Goal: Task Accomplishment & Management: Use online tool/utility

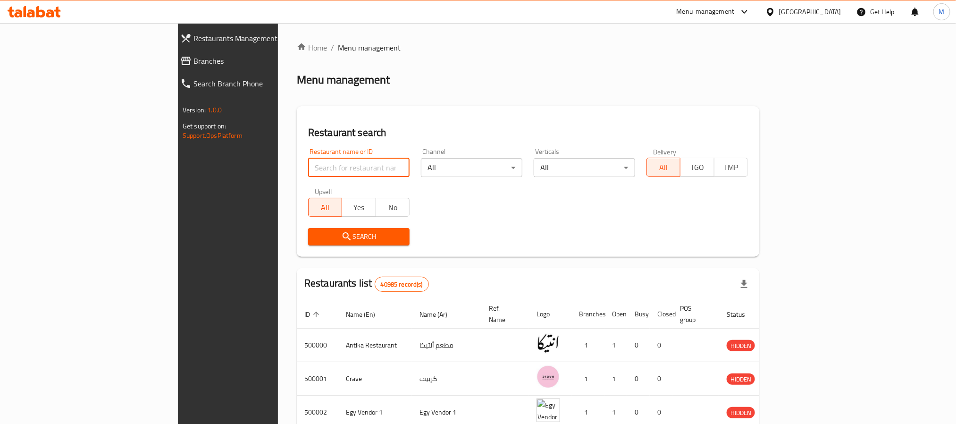
paste input "665123"
click at [308, 166] on input "665123" at bounding box center [358, 167] width 101 height 19
type input "665123"
click button "Search" at bounding box center [358, 236] width 101 height 17
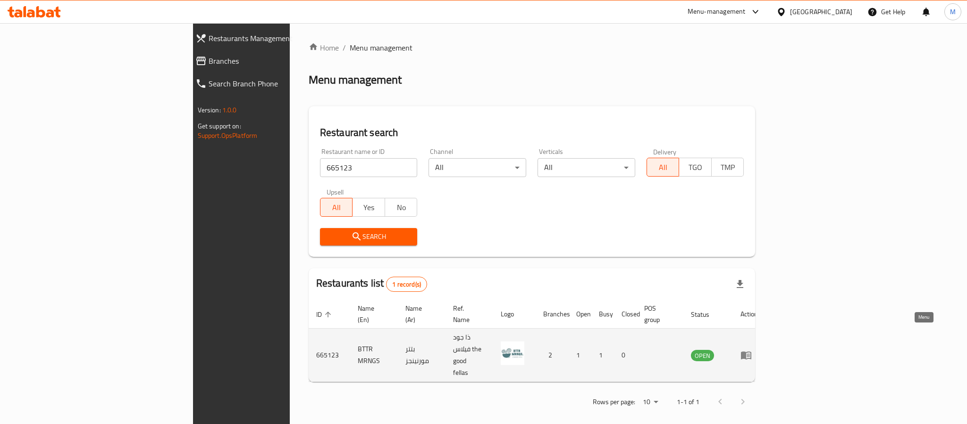
click at [752, 349] on icon "enhanced table" at bounding box center [745, 354] width 11 height 11
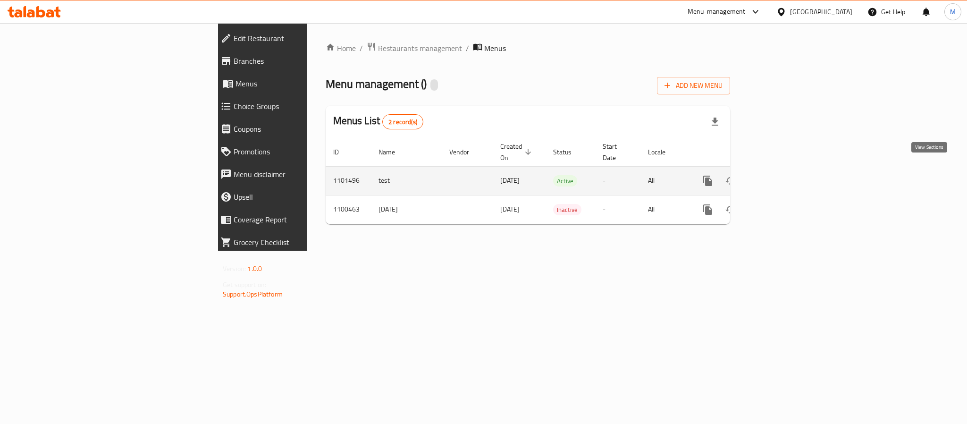
click at [782, 175] on icon "enhanced table" at bounding box center [775, 180] width 11 height 11
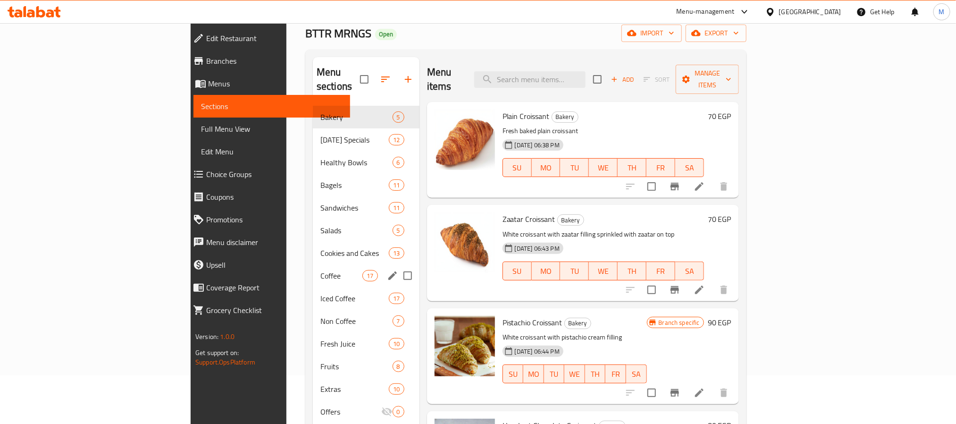
scroll to position [47, 0]
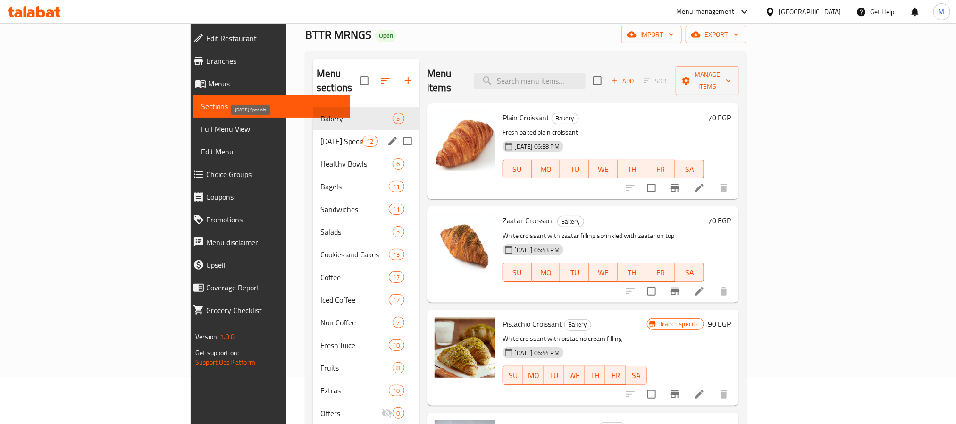
drag, startPoint x: 257, startPoint y: 111, endPoint x: 257, endPoint y: 132, distance: 21.2
click at [313, 132] on div "Bakery 5 [DATE] Specials 12 Healthy Bowls 6 Bagels 11 Sandwiches 11 Salads 5 Co…" at bounding box center [366, 265] width 107 height 317
click at [320, 135] on span "[DATE] Specials" at bounding box center [341, 140] width 42 height 11
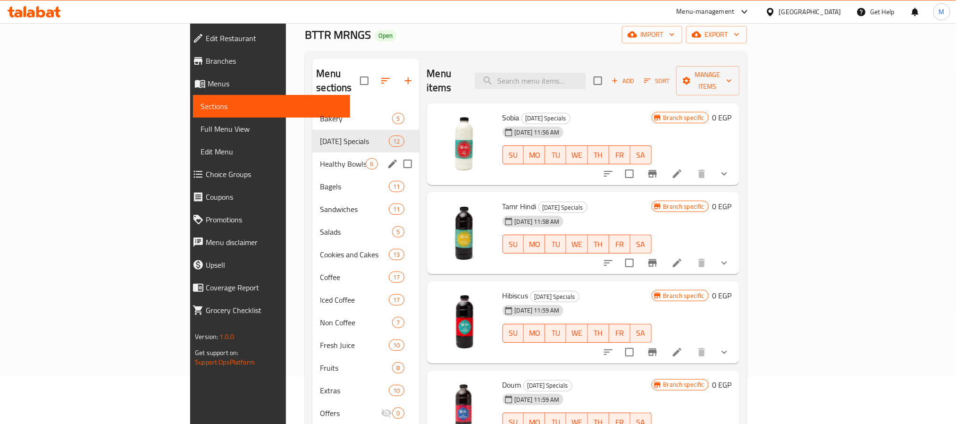
click at [312, 156] on div "Healthy Bowls 6" at bounding box center [365, 163] width 107 height 23
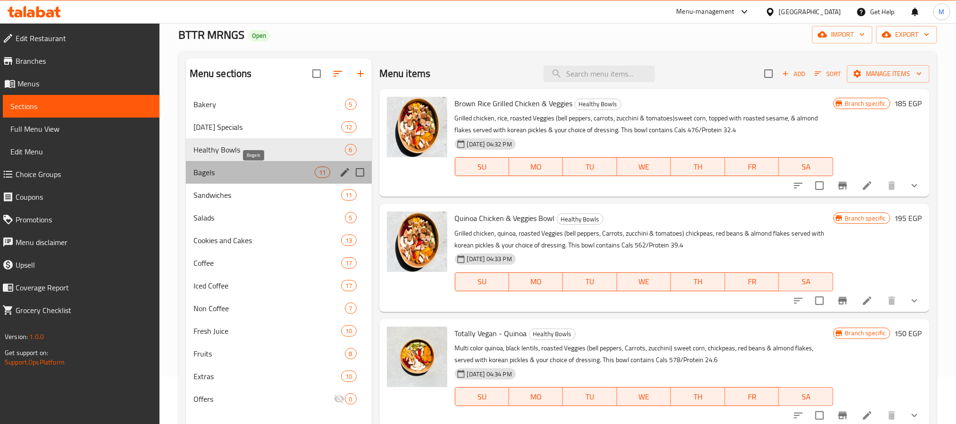
click at [255, 177] on span "Bagels" at bounding box center [255, 172] width 122 height 11
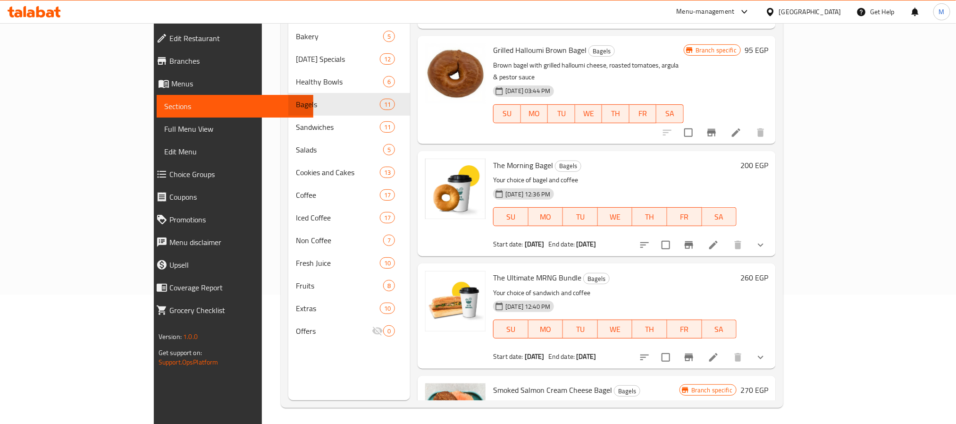
scroll to position [132, 0]
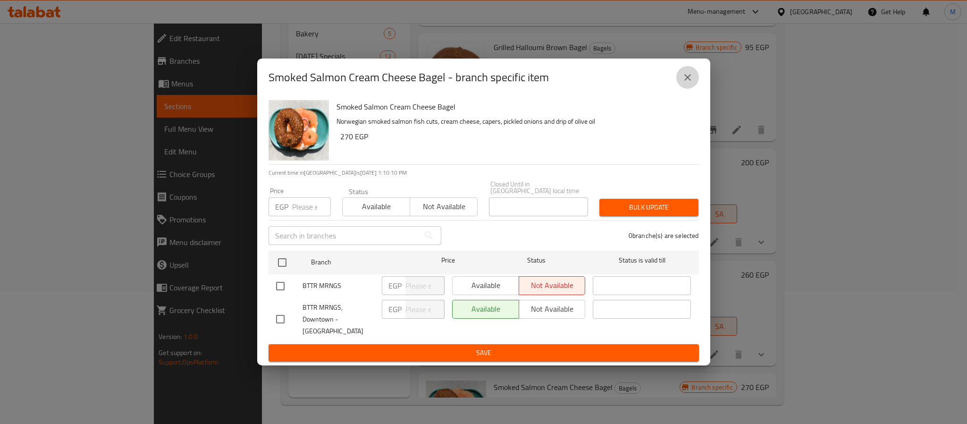
click at [684, 83] on icon "close" at bounding box center [687, 77] width 11 height 11
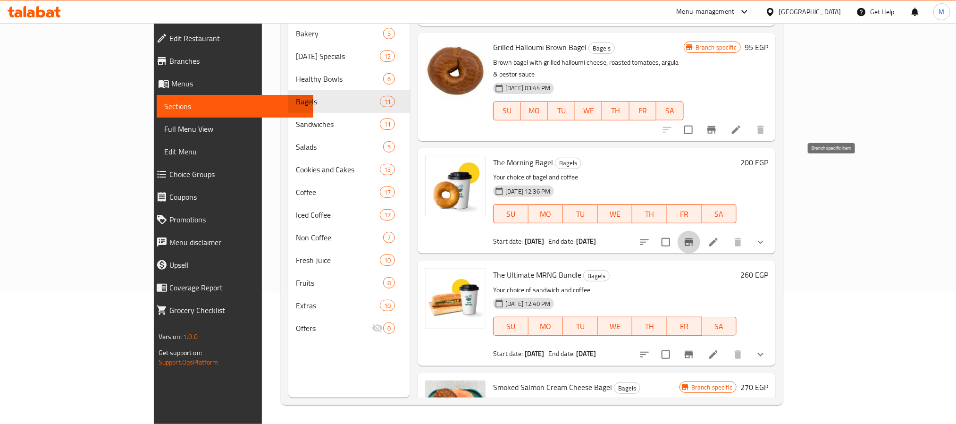
click at [695, 236] on icon "Branch-specific-item" at bounding box center [688, 241] width 11 height 11
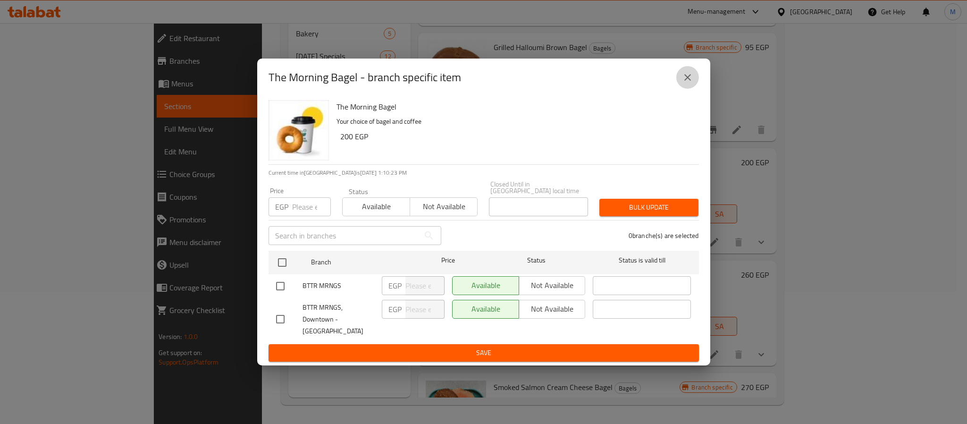
click at [692, 83] on icon "close" at bounding box center [687, 77] width 11 height 11
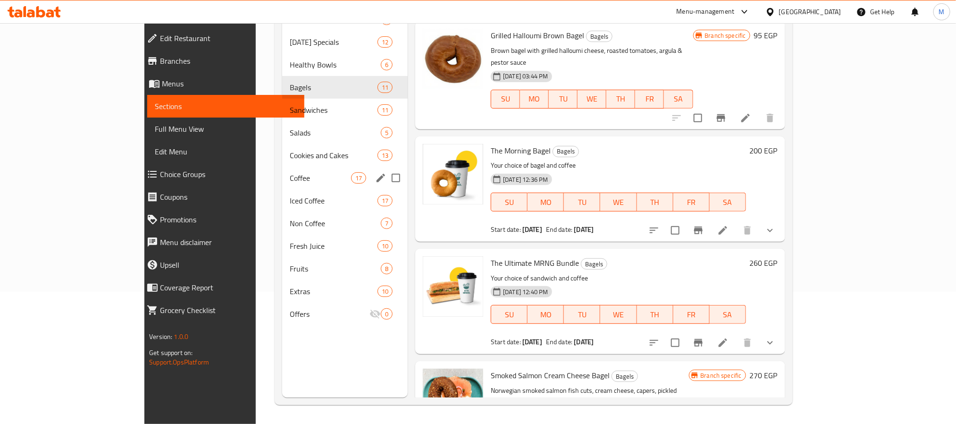
scroll to position [0, 0]
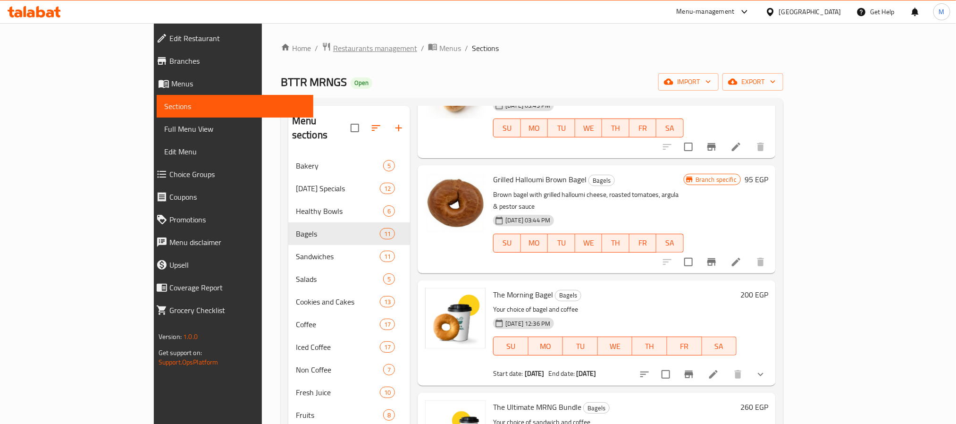
click at [333, 49] on span "Restaurants management" at bounding box center [375, 47] width 84 height 11
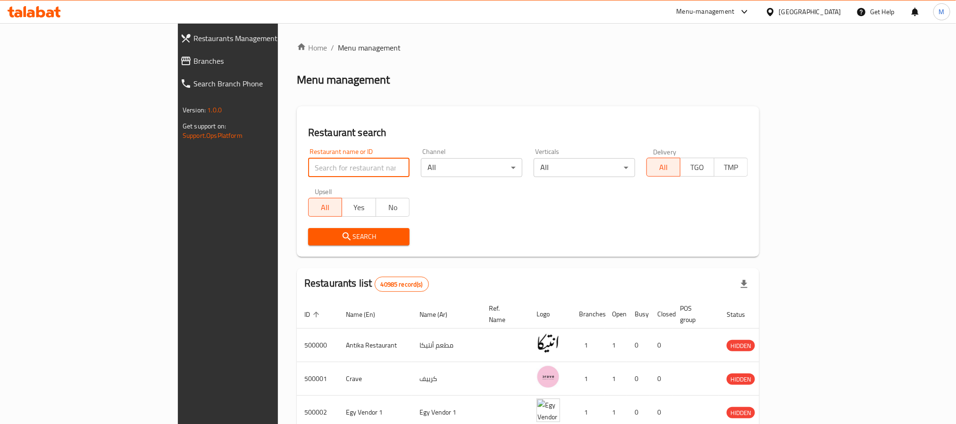
click at [308, 166] on input "search" at bounding box center [358, 167] width 101 height 19
type input "Testy Pesty"
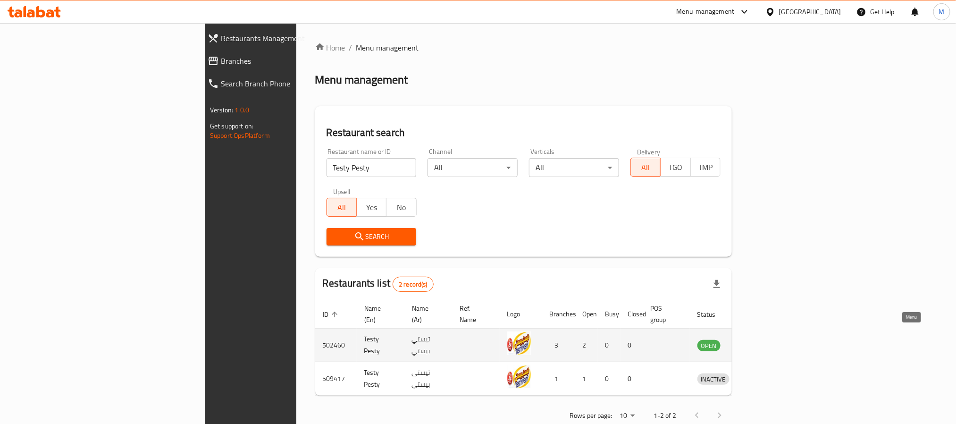
click at [760, 339] on icon "enhanced table" at bounding box center [754, 344] width 11 height 11
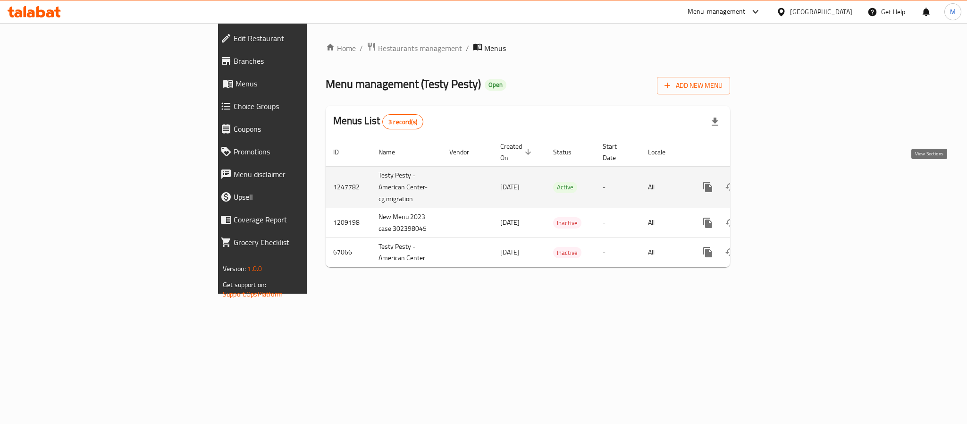
click at [787, 176] on link "enhanced table" at bounding box center [776, 187] width 23 height 23
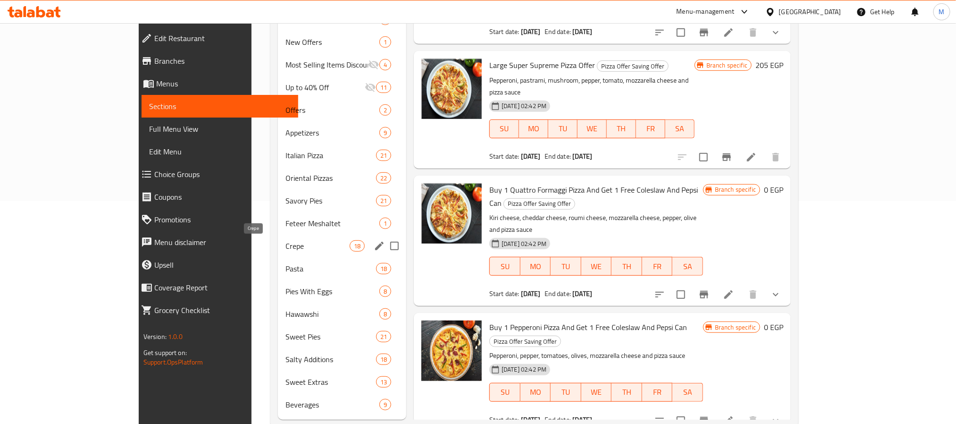
scroll to position [244, 0]
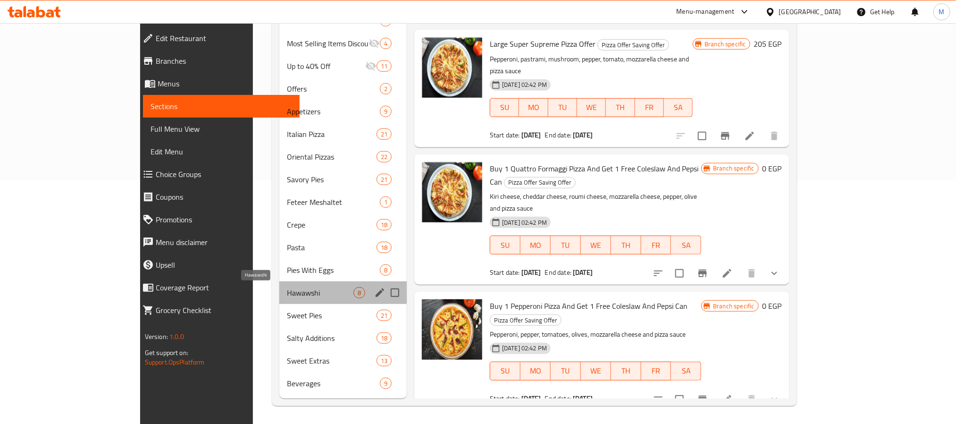
click at [287, 290] on span "Hawawshi" at bounding box center [320, 292] width 67 height 11
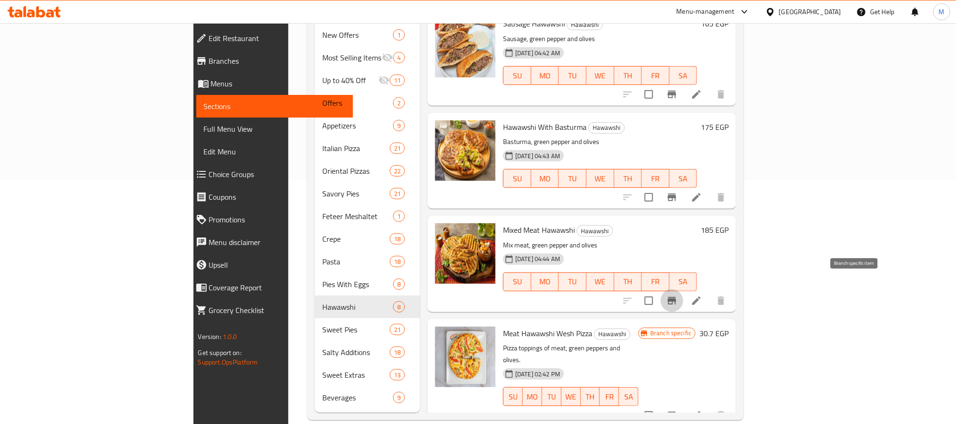
click at [683, 289] on button "Branch-specific-item" at bounding box center [672, 300] width 23 height 23
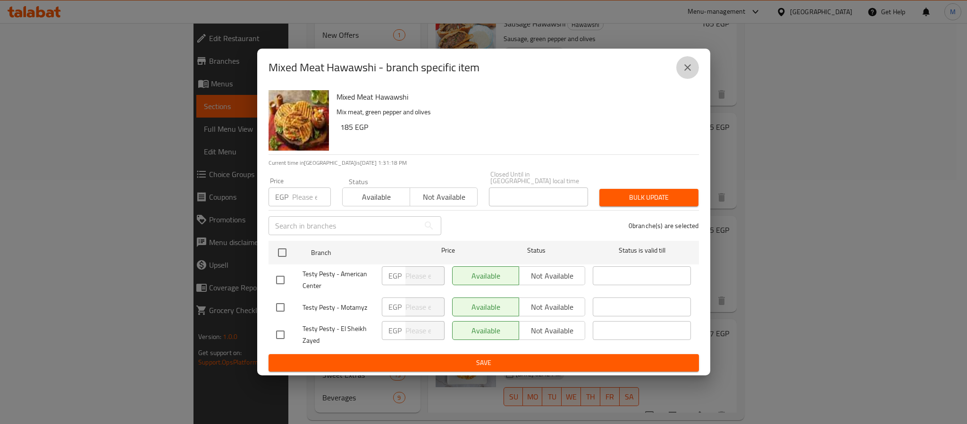
click at [683, 71] on icon "close" at bounding box center [687, 67] width 11 height 11
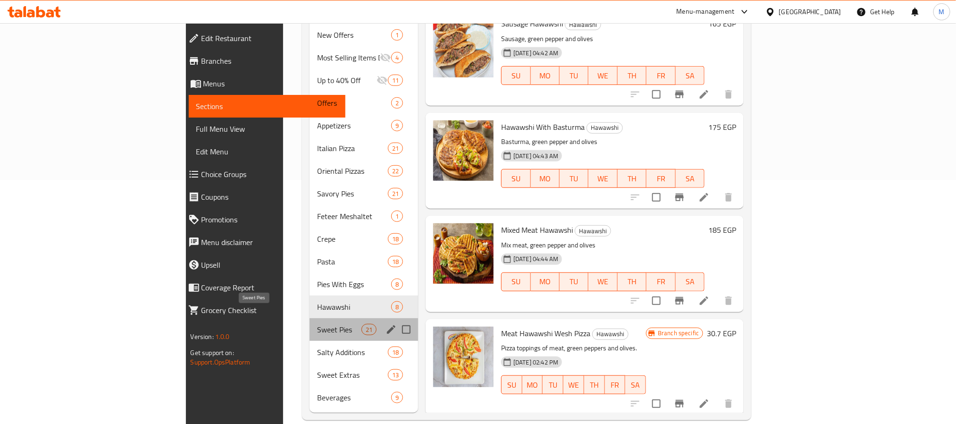
click at [317, 324] on span "Sweet Pies" at bounding box center [339, 329] width 44 height 11
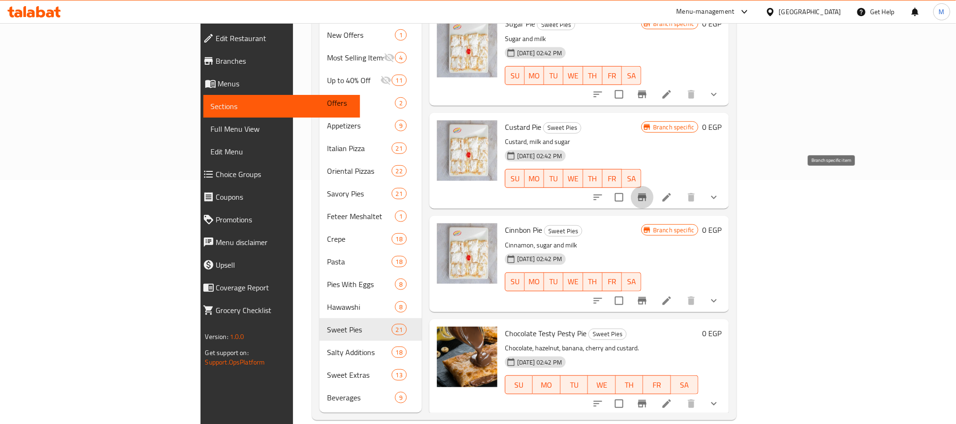
click at [648, 192] on icon "Branch-specific-item" at bounding box center [642, 197] width 11 height 11
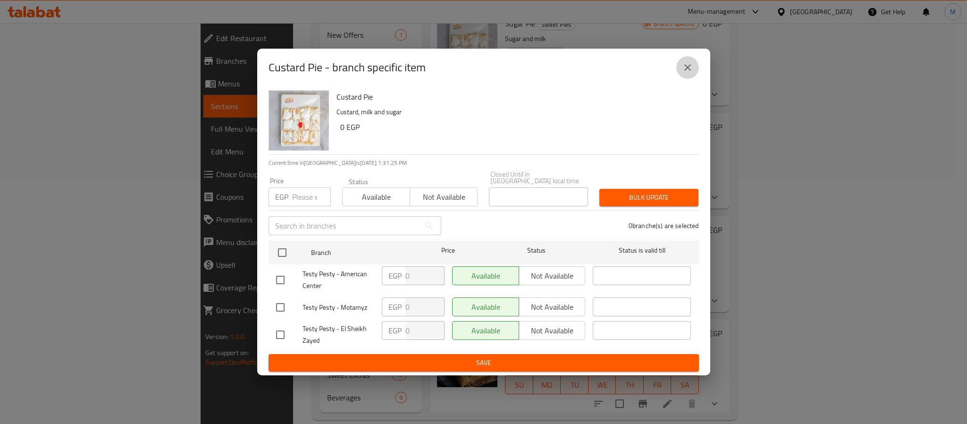
click at [695, 73] on button "close" at bounding box center [687, 67] width 23 height 23
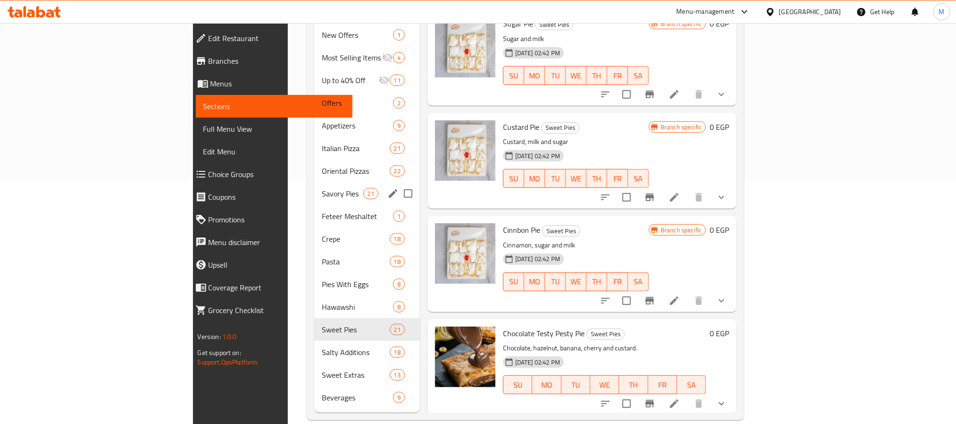
click at [314, 182] on div "Savory Pies 21" at bounding box center [367, 193] width 106 height 23
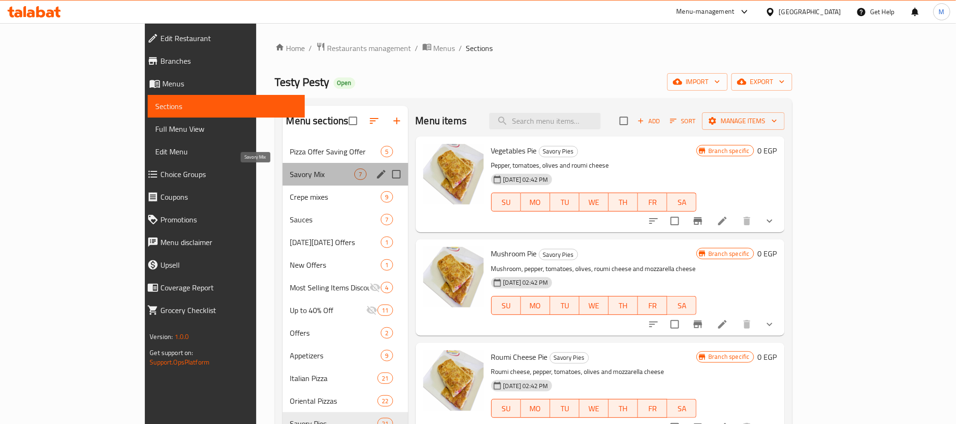
click at [290, 173] on span "Savory Mix" at bounding box center [322, 173] width 65 height 11
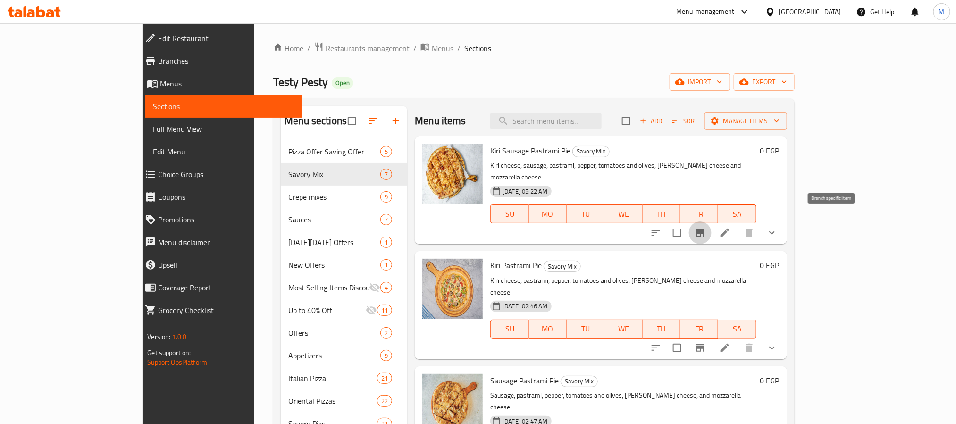
click at [705, 229] on icon "Branch-specific-item" at bounding box center [700, 233] width 8 height 8
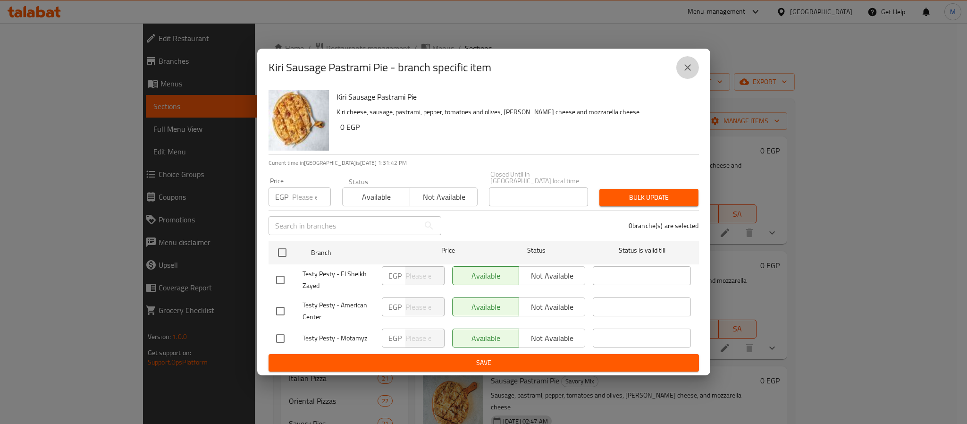
click at [684, 64] on button "close" at bounding box center [687, 67] width 23 height 23
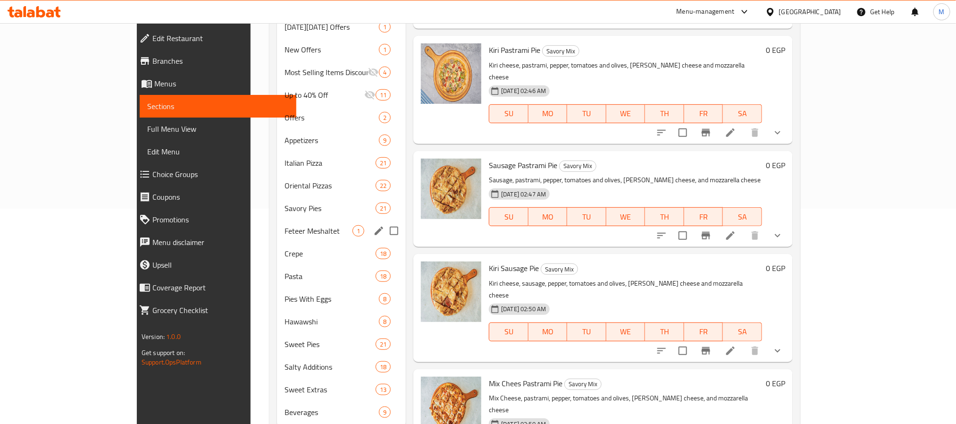
scroll to position [216, 0]
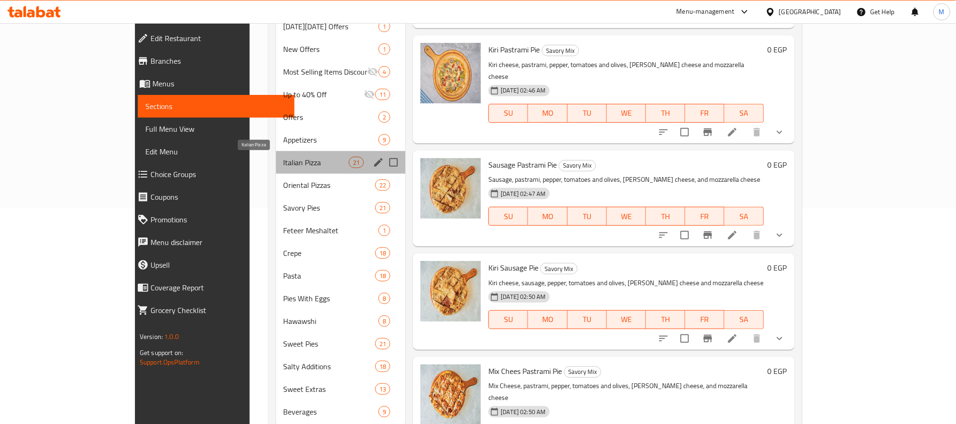
click at [284, 163] on span "Italian Pizza" at bounding box center [316, 162] width 65 height 11
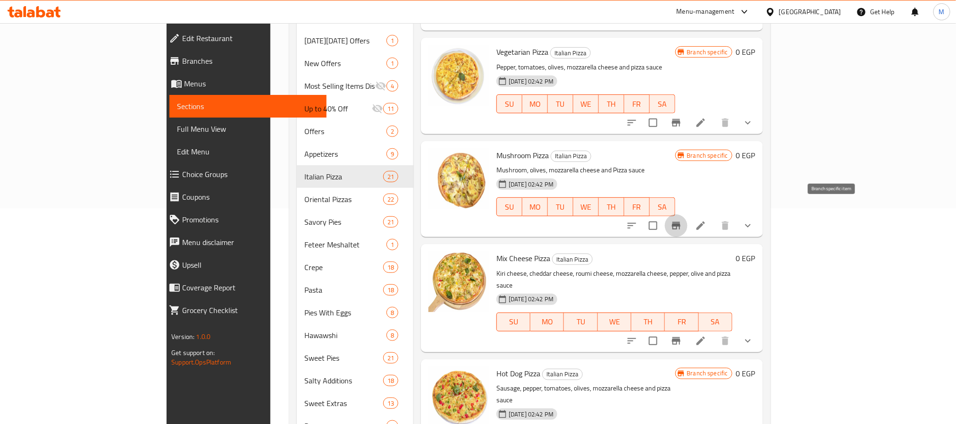
click at [681, 222] on icon "Branch-specific-item" at bounding box center [676, 226] width 8 height 8
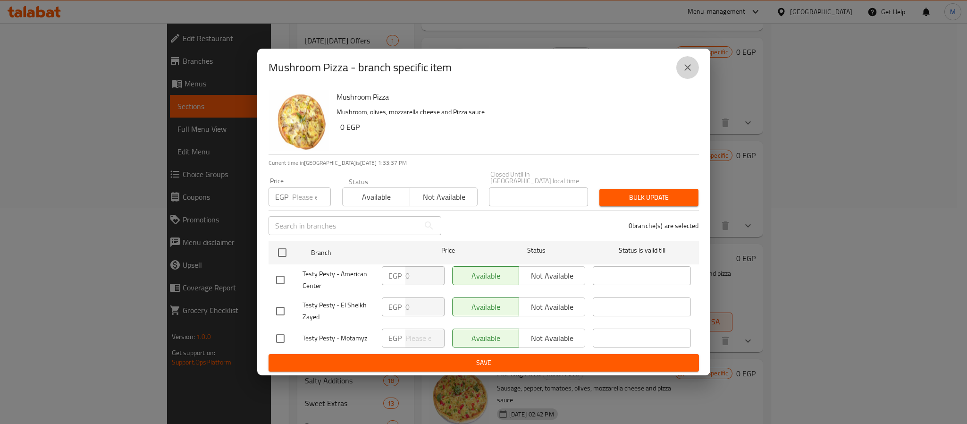
click at [690, 71] on icon "close" at bounding box center [687, 67] width 11 height 11
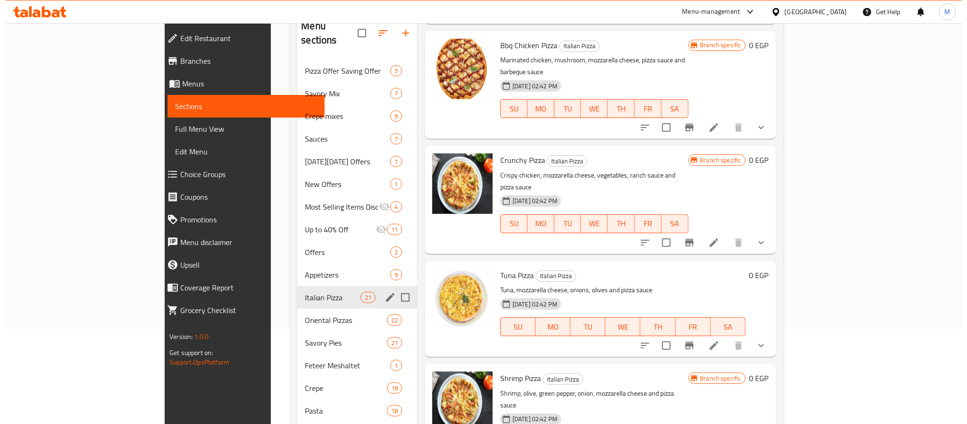
scroll to position [87, 0]
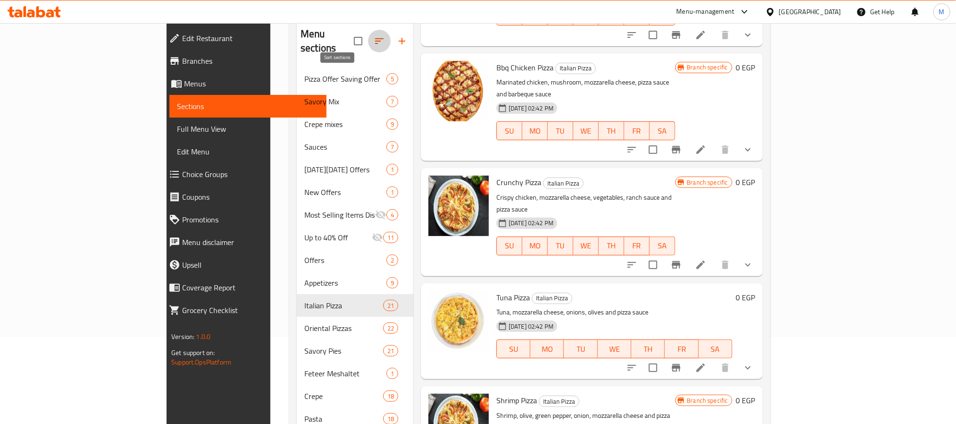
click at [375, 38] on icon "button" at bounding box center [379, 41] width 8 height 6
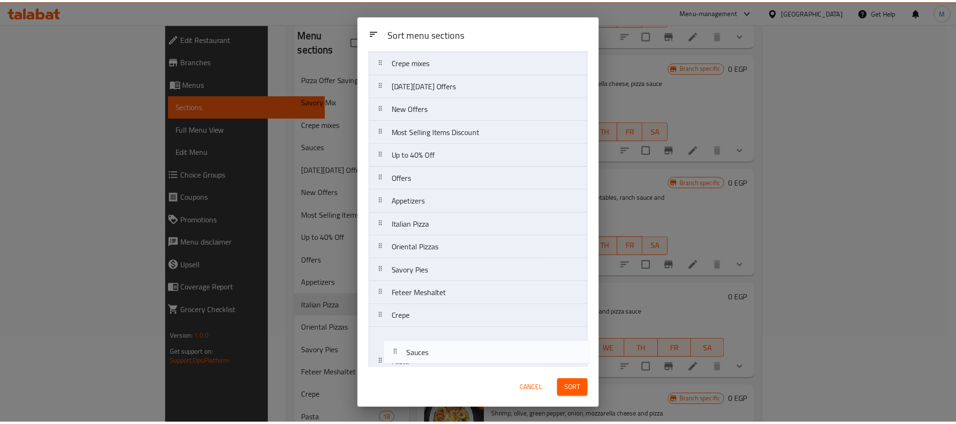
scroll to position [226, 0]
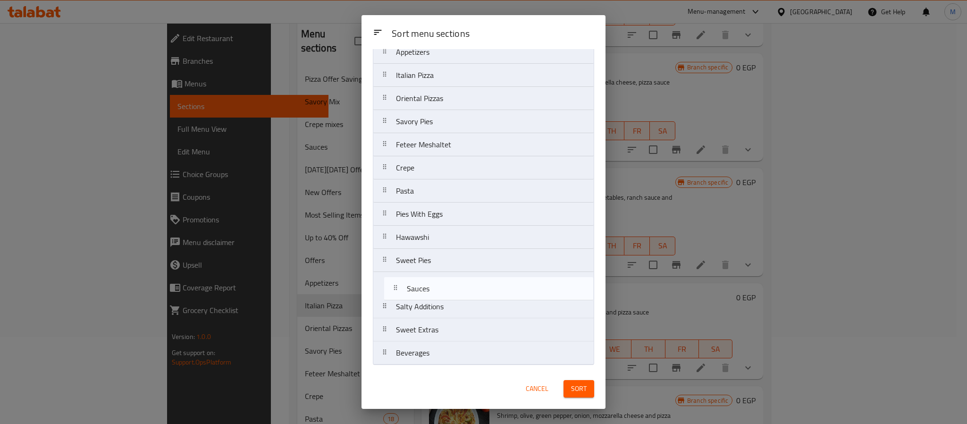
drag, startPoint x: 464, startPoint y: 156, endPoint x: 475, endPoint y: 293, distance: 137.3
click at [475, 293] on nav "Pizza Offer Saving Offer Savory Mix Crepe mixes Sauces [DATE][DATE] Offers New …" at bounding box center [483, 110] width 221 height 510
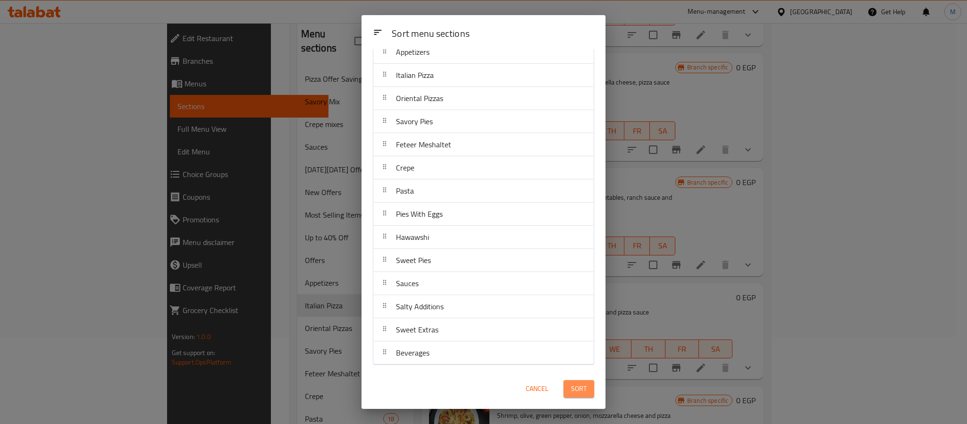
click at [578, 389] on span "Sort" at bounding box center [579, 389] width 16 height 12
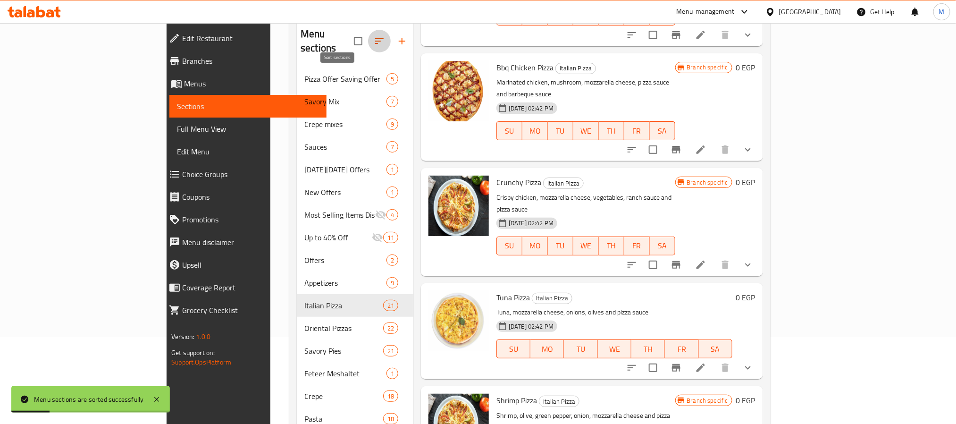
click at [374, 35] on icon "button" at bounding box center [379, 40] width 11 height 11
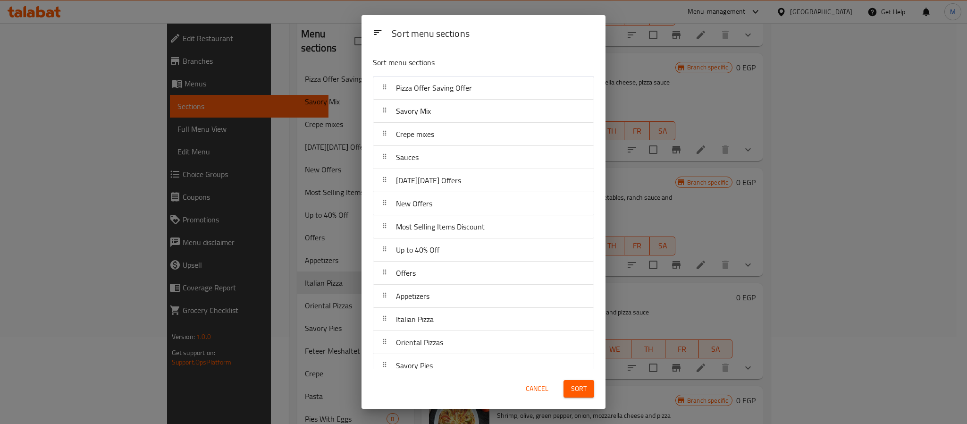
click at [303, 206] on div "Sort menu sections Sort menu sections Pizza Offer Saving Offer Savory Mix Crepe…" at bounding box center [483, 212] width 967 height 424
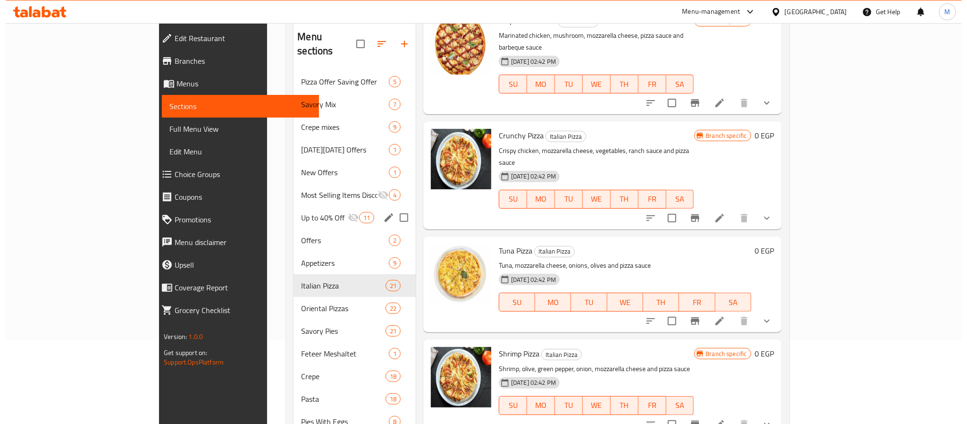
scroll to position [84, 0]
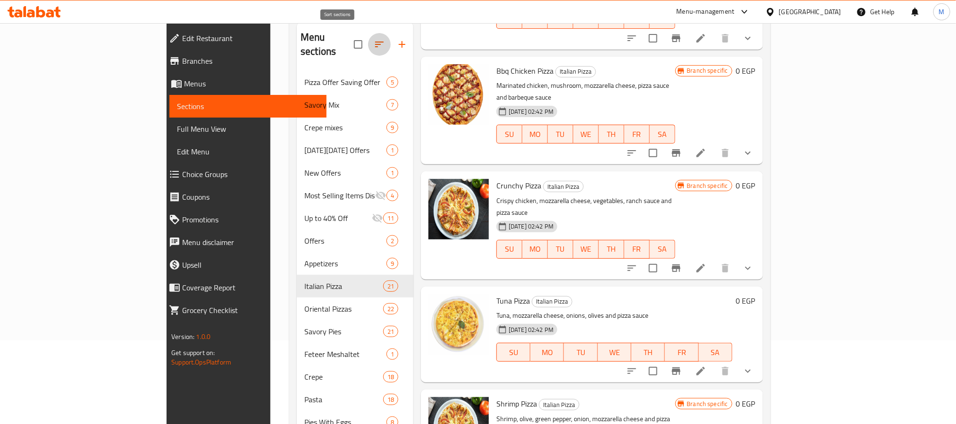
click at [368, 33] on button "button" at bounding box center [379, 44] width 23 height 23
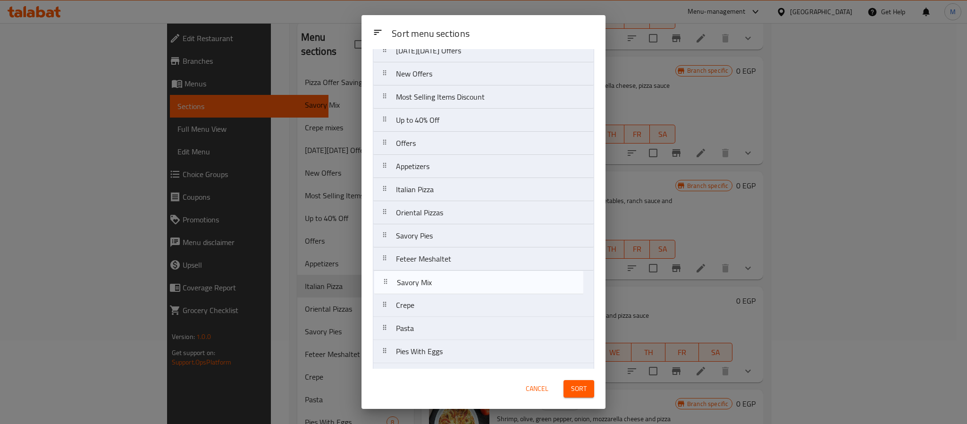
drag, startPoint x: 470, startPoint y: 119, endPoint x: 469, endPoint y: 292, distance: 172.7
click at [469, 292] on nav "Pizza Offer Saving Offer Savory Mix Crepe mixes [DATE][DATE] Offers New Offers …" at bounding box center [483, 247] width 221 height 510
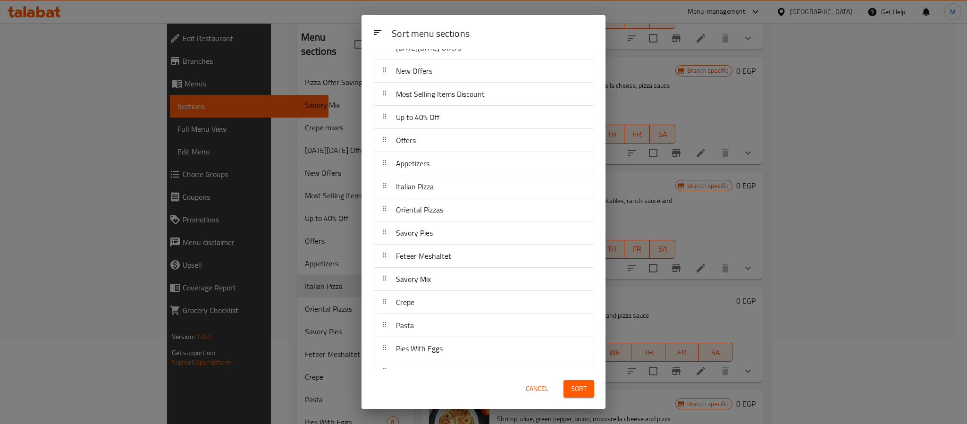
drag, startPoint x: 469, startPoint y: 290, endPoint x: 467, endPoint y: 259, distance: 31.2
click at [467, 259] on nav "Pizza Offer Saving Offer Crepe mixes [DATE][DATE] Offers New Offers Most Sellin…" at bounding box center [483, 245] width 221 height 510
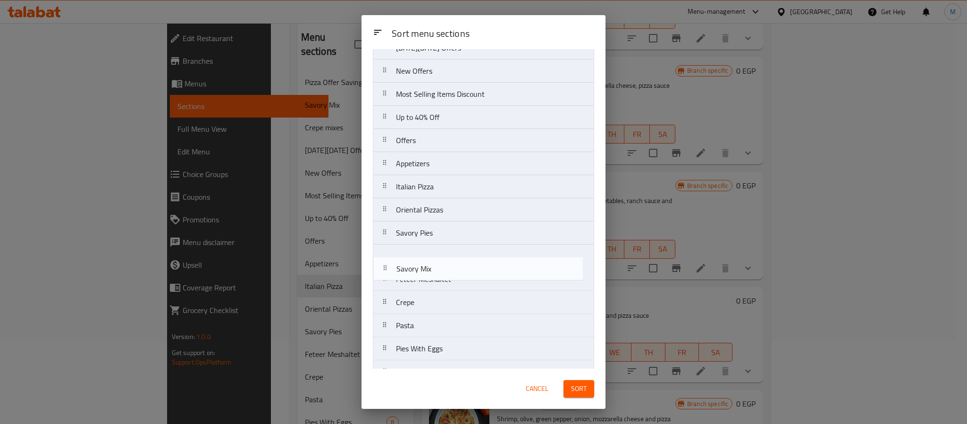
drag, startPoint x: 450, startPoint y: 279, endPoint x: 450, endPoint y: 258, distance: 21.2
click at [450, 258] on nav "Pizza Offer Saving Offer Crepe mixes [DATE][DATE] Offers New Offers Most Sellin…" at bounding box center [483, 245] width 221 height 510
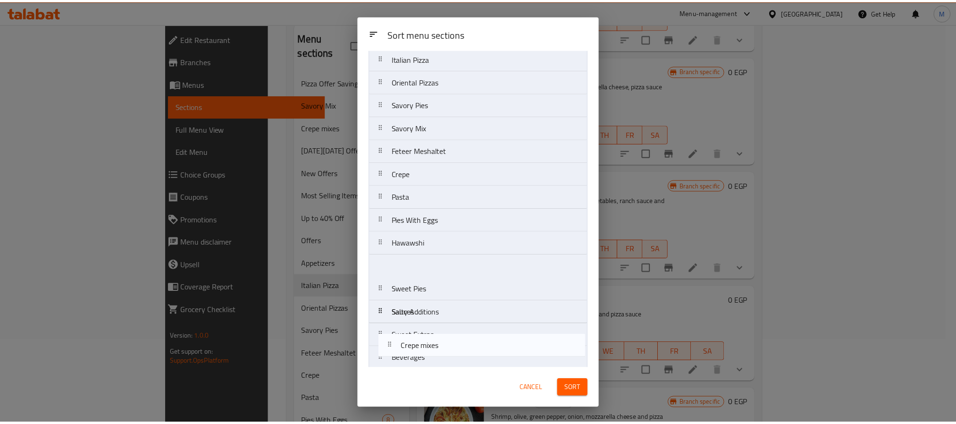
scroll to position [226, 0]
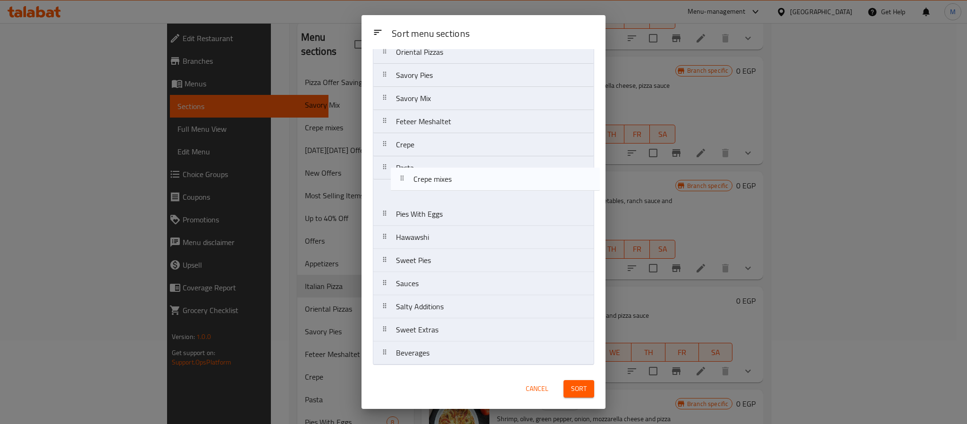
drag, startPoint x: 453, startPoint y: 111, endPoint x: 467, endPoint y: 186, distance: 76.4
click at [467, 186] on nav "Pizza Offer Saving Offer Crepe mixes [DATE][DATE] Offers New Offers Most Sellin…" at bounding box center [483, 110] width 221 height 510
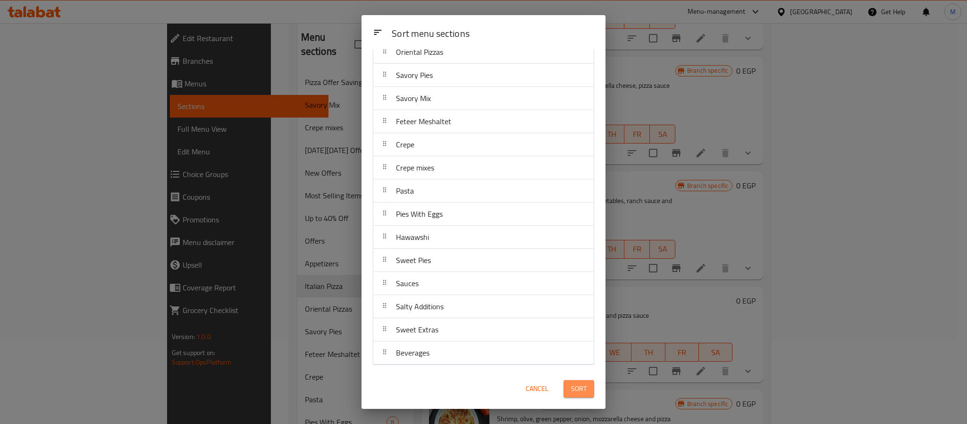
click at [585, 384] on span "Sort" at bounding box center [579, 389] width 16 height 12
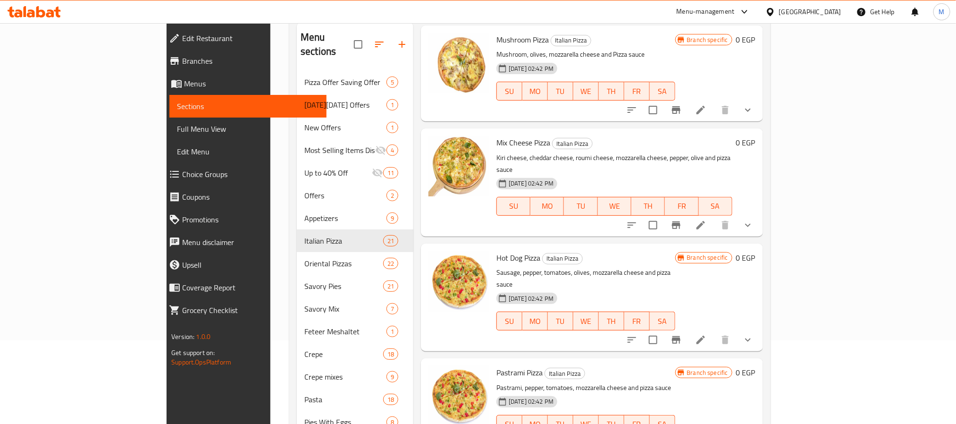
scroll to position [0, 0]
